Goal: Information Seeking & Learning: Learn about a topic

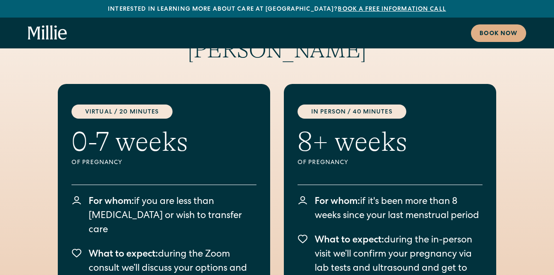
scroll to position [1378, 0]
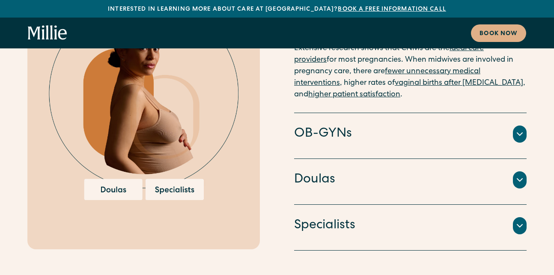
click at [517, 175] on icon at bounding box center [519, 180] width 10 height 10
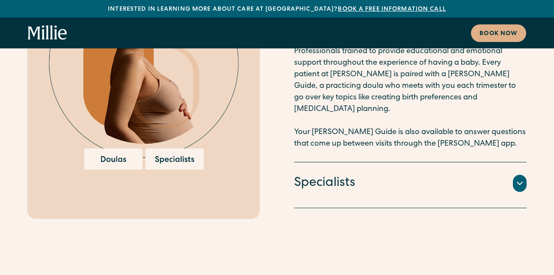
scroll to position [2063, 0]
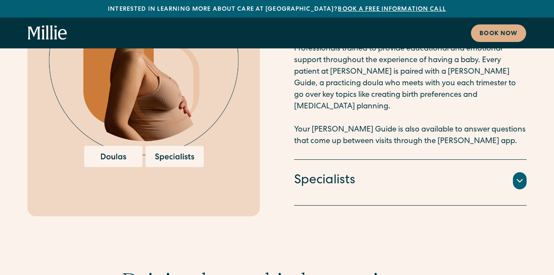
click at [404, 172] on div "Specialists" at bounding box center [410, 181] width 232 height 18
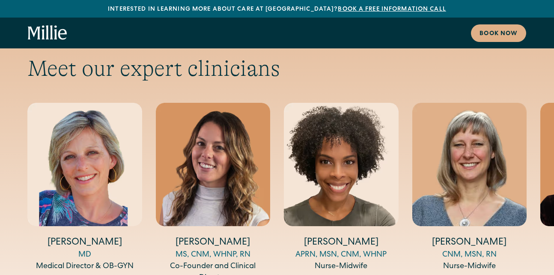
scroll to position [3054, 0]
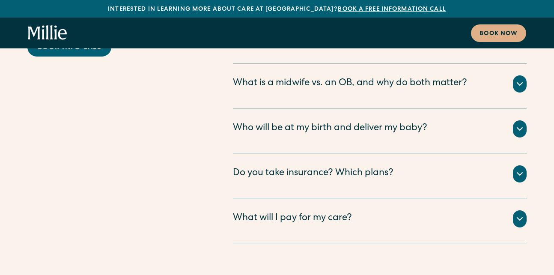
scroll to position [4576, 0]
click at [274, 212] on div "What will I pay for my care?" at bounding box center [292, 219] width 119 height 14
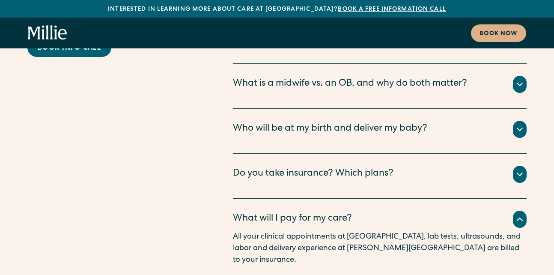
click at [285, 167] on div "Do you take insurance? Which plans?" at bounding box center [313, 174] width 161 height 14
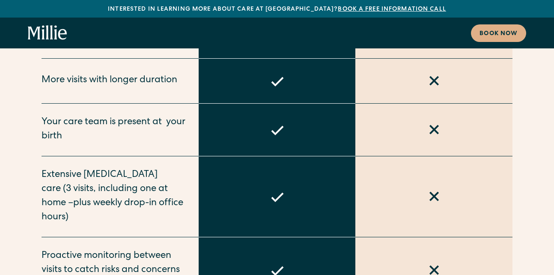
scroll to position [3518, 0]
